Goal: Use online tool/utility: Use online tool/utility

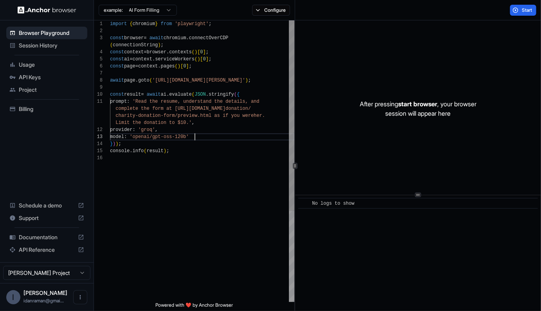
scroll to position [42, 0]
click at [224, 134] on div "import { chromium } from 'playwright' ; const browser = await chromium . connec…" at bounding box center [202, 227] width 185 height 415
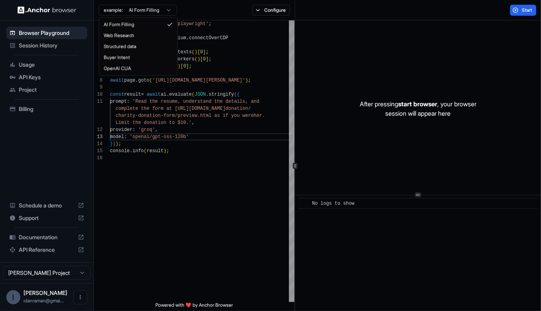
click at [160, 14] on html "Browser Playground Session History Usage API Keys Project Billing Schedule a de…" at bounding box center [270, 155] width 541 height 311
type textarea "**********"
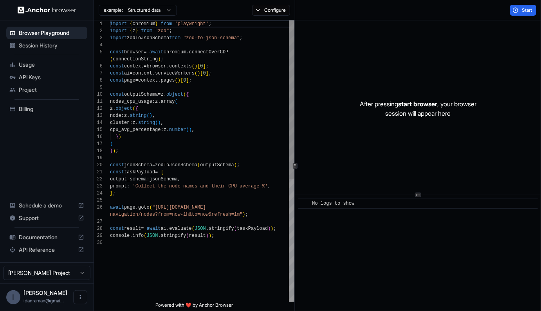
scroll to position [49, 0]
click at [189, 72] on div "import { chromium } from 'playwright' ; import { z } from "zod" ; import zodToJ…" at bounding box center [202, 270] width 185 height 500
click at [523, 9] on span "Start" at bounding box center [527, 10] width 11 height 6
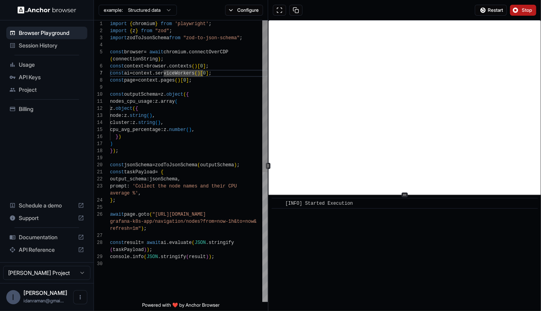
click at [268, 167] on icon at bounding box center [268, 166] width 4 height 4
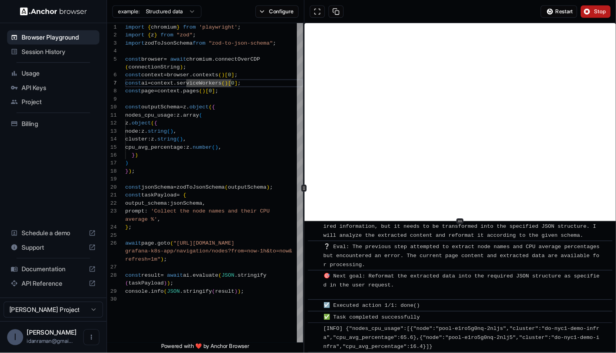
scroll to position [289, 0]
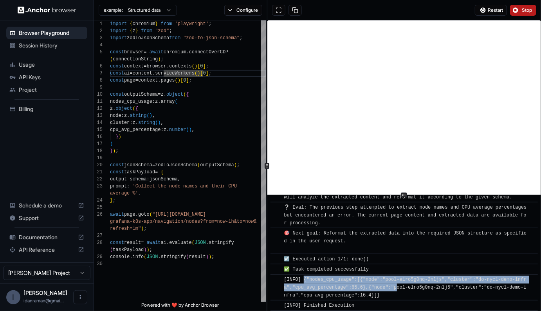
drag, startPoint x: 304, startPoint y: 275, endPoint x: 396, endPoint y: 288, distance: 92.6
click at [396, 288] on div "[INFO] {"nodes_cpu_usage":[{"node":"pool-e1ro5g0nq-2nljs","cluster":"do-nyc1-de…" at bounding box center [406, 287] width 245 height 24
click at [26, 49] on div "Session History" at bounding box center [46, 45] width 81 height 13
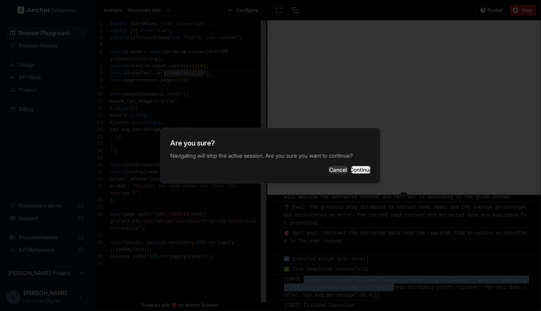
click at [351, 170] on button "Continue" at bounding box center [361, 170] width 20 height 8
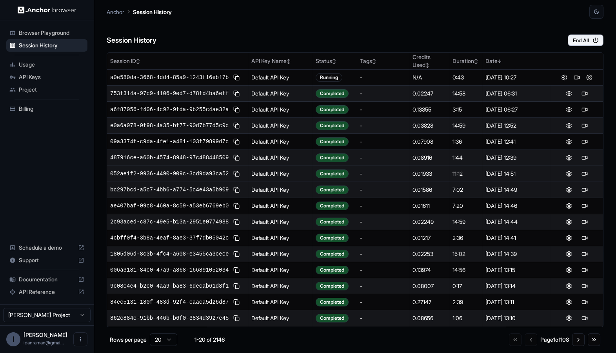
scroll to position [11, 0]
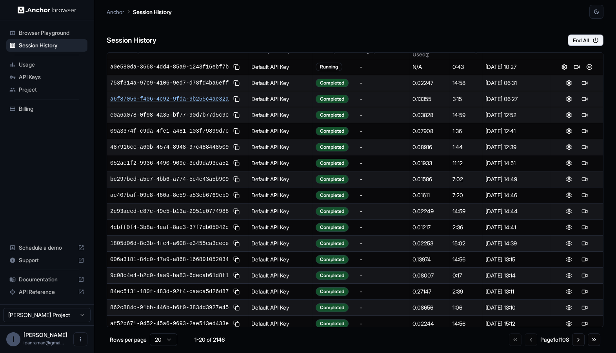
click at [132, 98] on span "a6f87056-f406-4c92-9fda-9b255c4ae32a" at bounding box center [169, 99] width 118 height 8
